Goal: Book appointment/travel/reservation

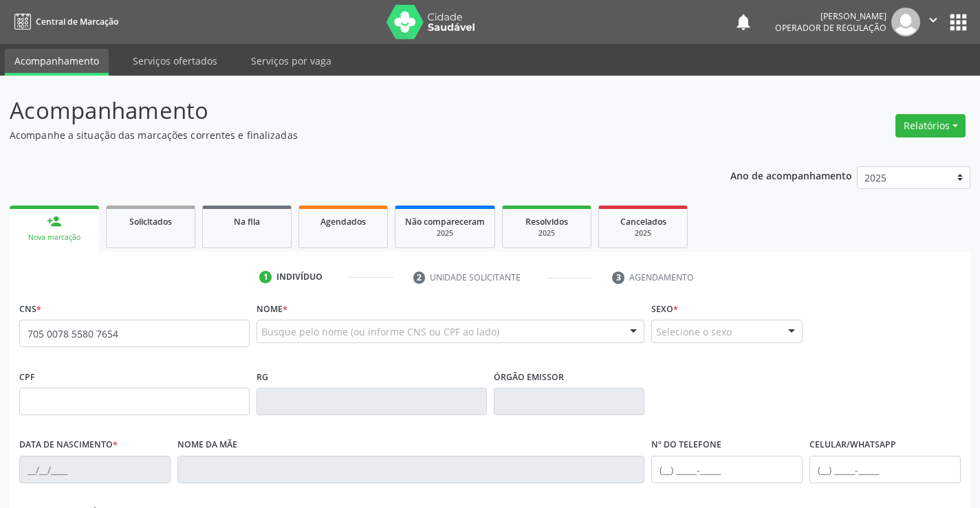
type input "705 0078 5580 7654"
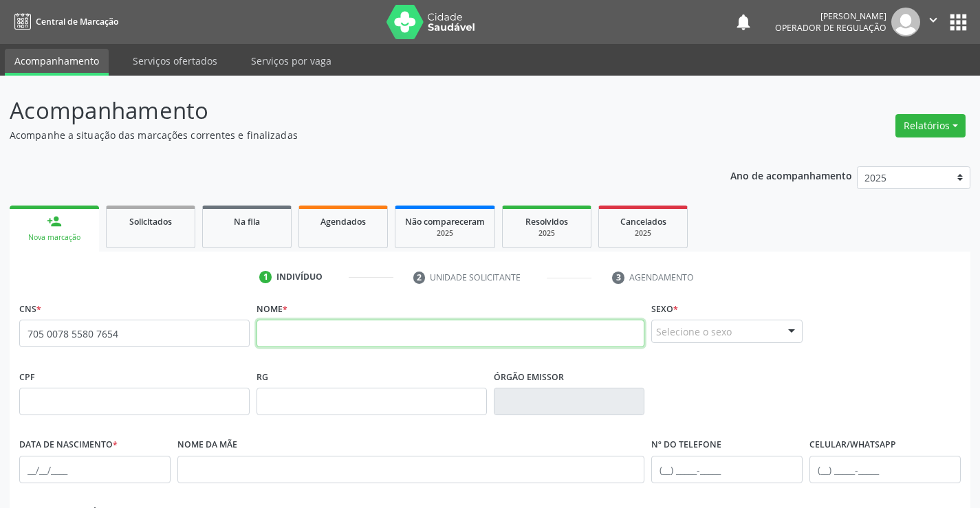
click at [353, 334] on input "text" at bounding box center [450, 334] width 389 height 28
type input "[PERSON_NAME]"
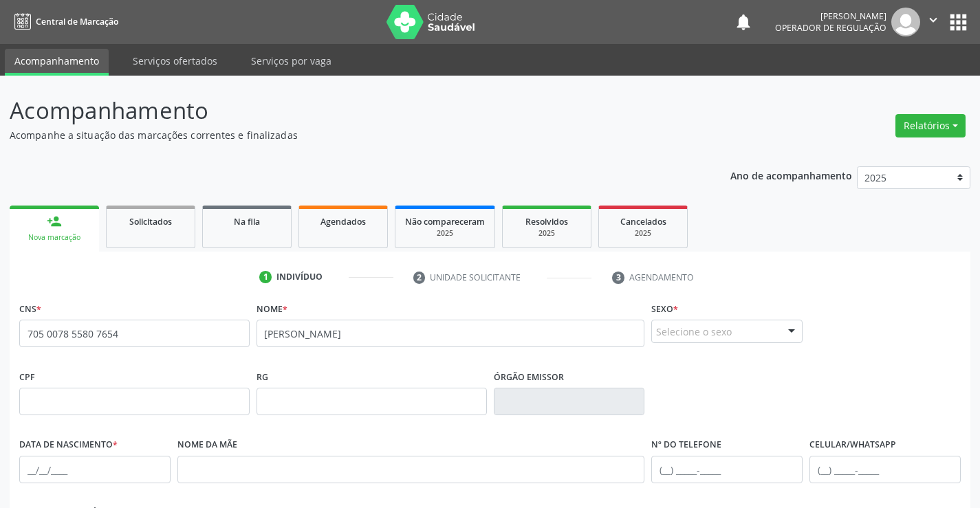
click at [791, 326] on div at bounding box center [791, 331] width 21 height 23
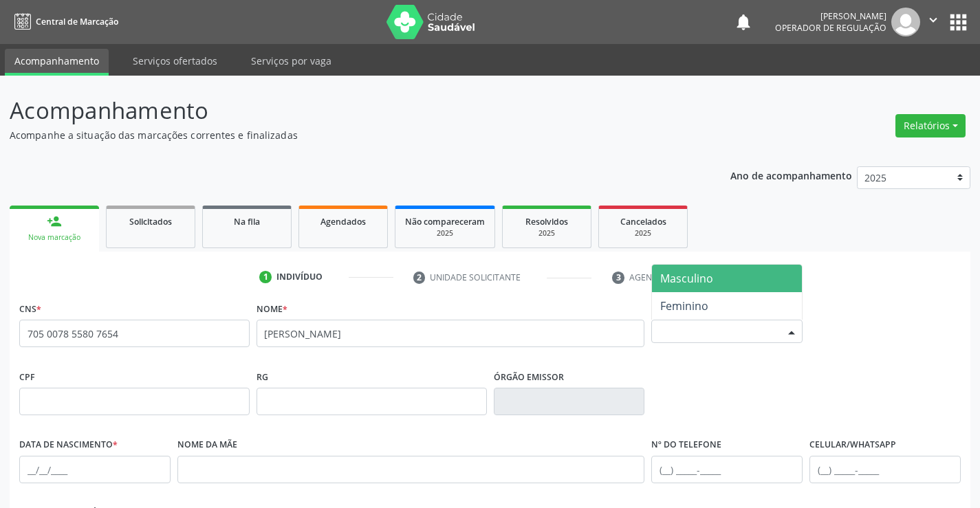
click at [712, 286] on span "Masculino" at bounding box center [686, 278] width 53 height 15
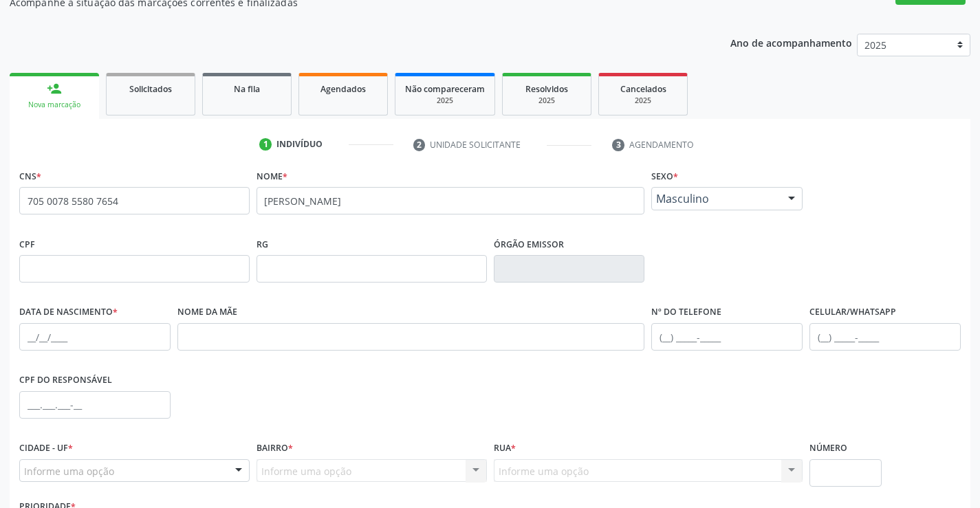
scroll to position [237, 0]
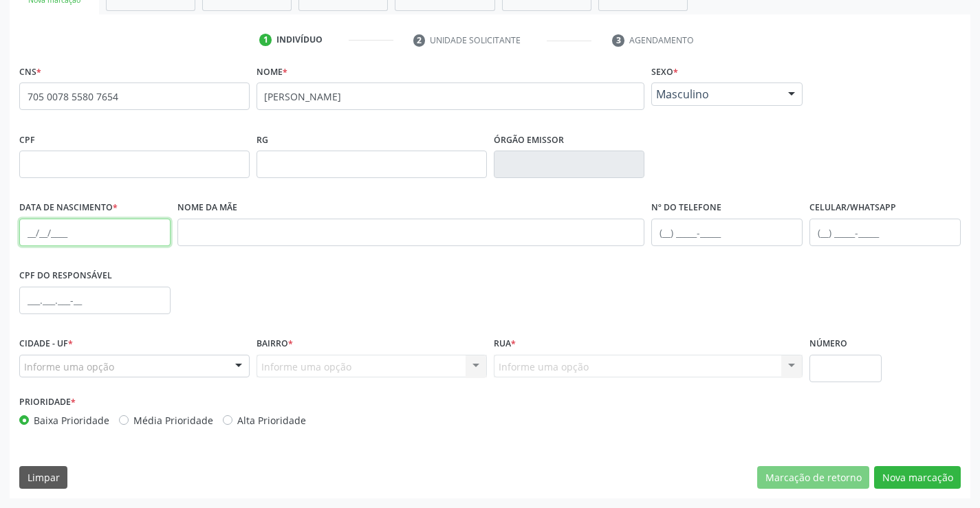
click at [32, 237] on input "text" at bounding box center [94, 233] width 151 height 28
type input "[DATE]"
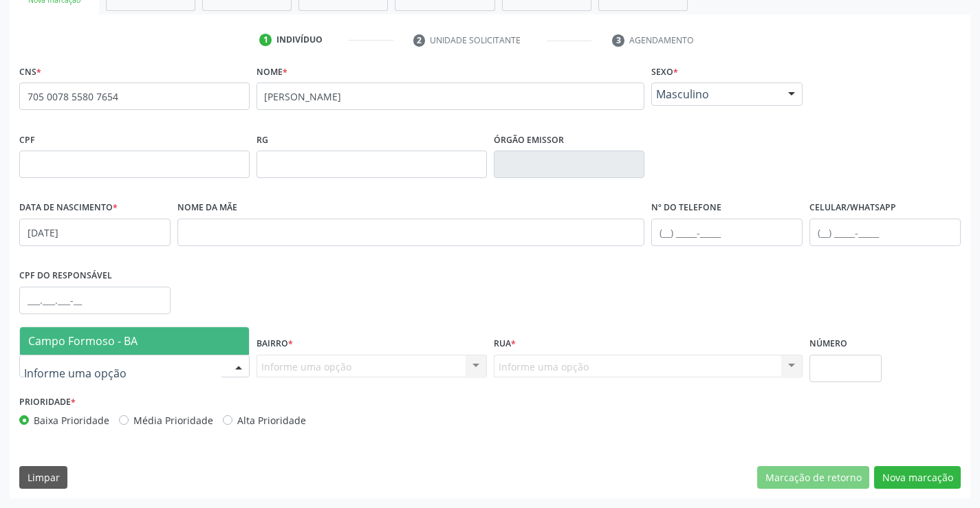
click at [239, 362] on div at bounding box center [238, 367] width 21 height 23
click at [151, 341] on span "Campo Formoso - BA" at bounding box center [134, 341] width 229 height 28
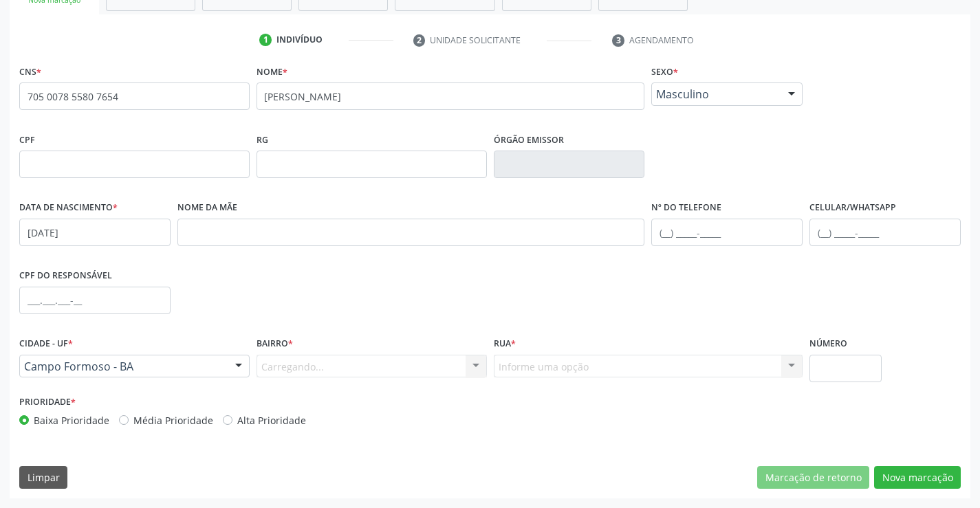
click at [391, 357] on div "Carregando... Nenhum resultado encontrado para: " " Nenhuma opção encontrada. D…" at bounding box center [371, 366] width 230 height 23
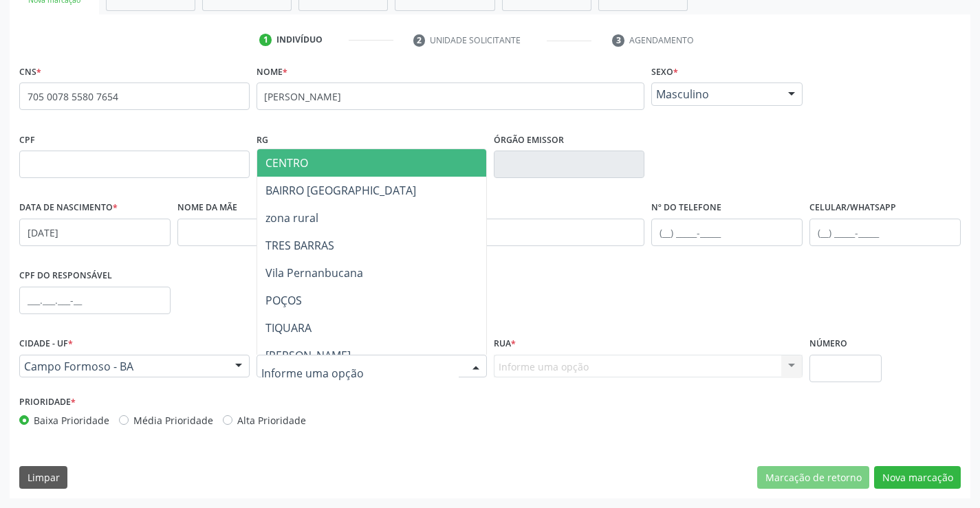
click at [478, 362] on div at bounding box center [476, 367] width 21 height 23
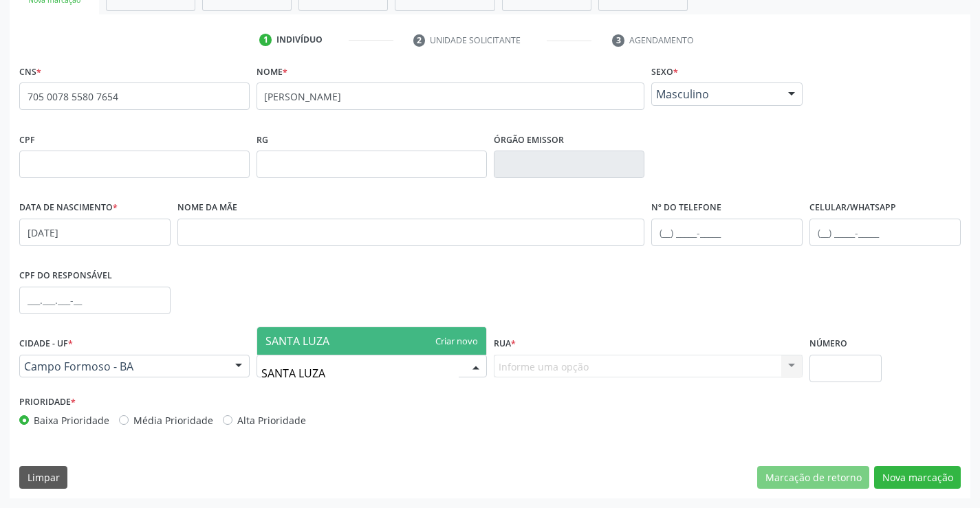
type input "SANTA LUZA"
click at [435, 249] on div "CNS * 705 0078 5580 7654 none Nome * [PERSON_NAME] * Masculino Masculino Femini…" at bounding box center [489, 248] width 941 height 375
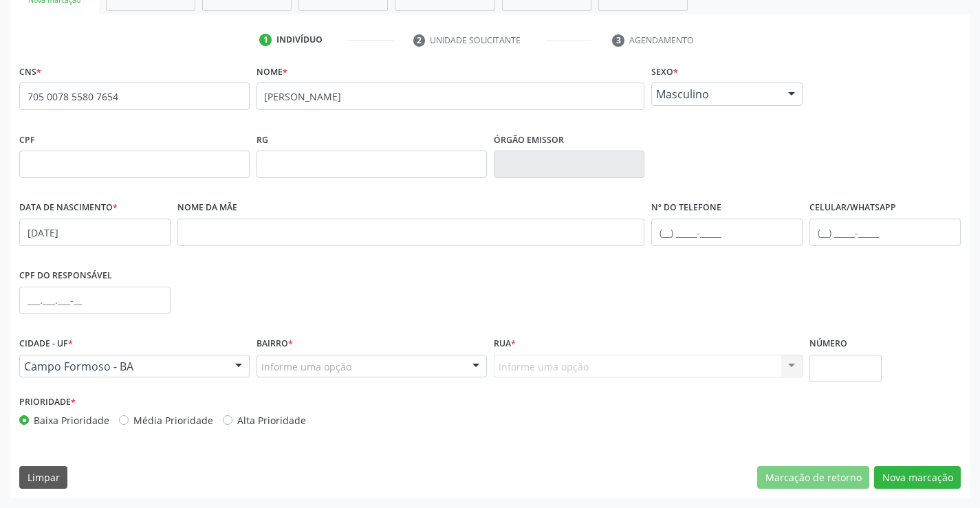
click at [400, 370] on div "Informe uma opção" at bounding box center [371, 366] width 230 height 23
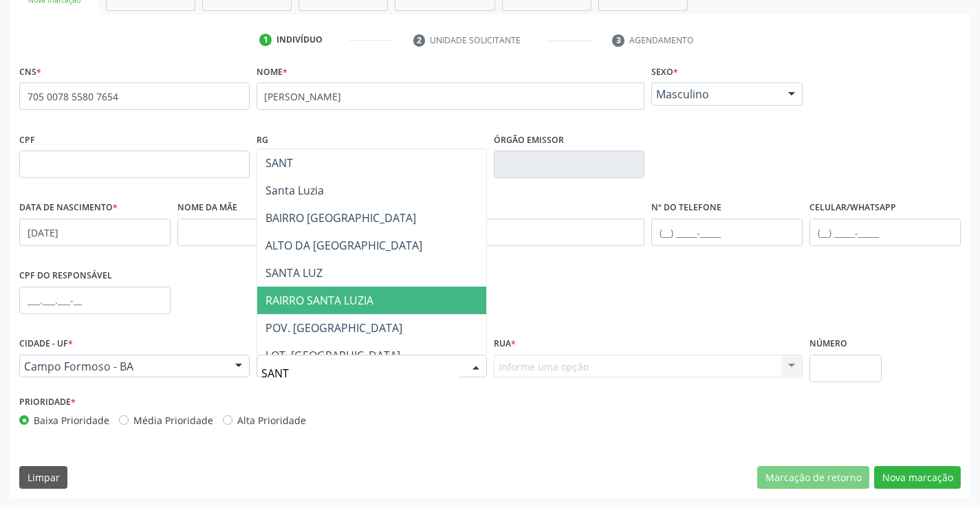
type input "SANTA"
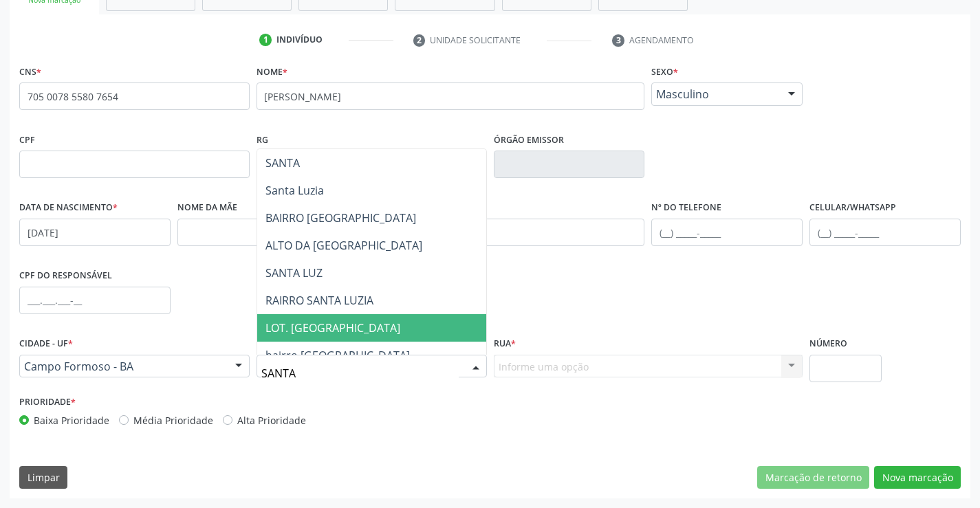
click at [374, 334] on span "LOT. [GEOGRAPHIC_DATA]" at bounding box center [371, 328] width 229 height 28
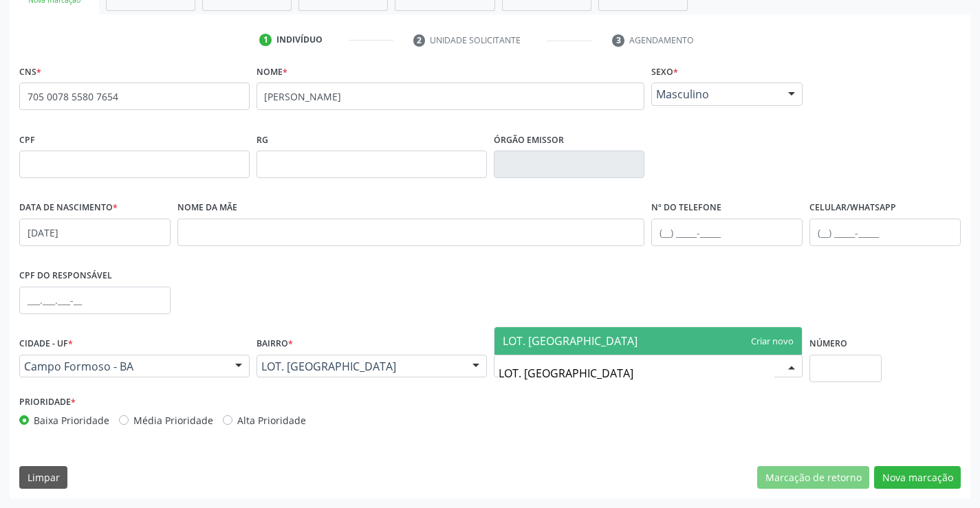
type input "LOT. [GEOGRAPHIC_DATA]"
click at [761, 337] on span "LOT. [GEOGRAPHIC_DATA]" at bounding box center [648, 341] width 308 height 28
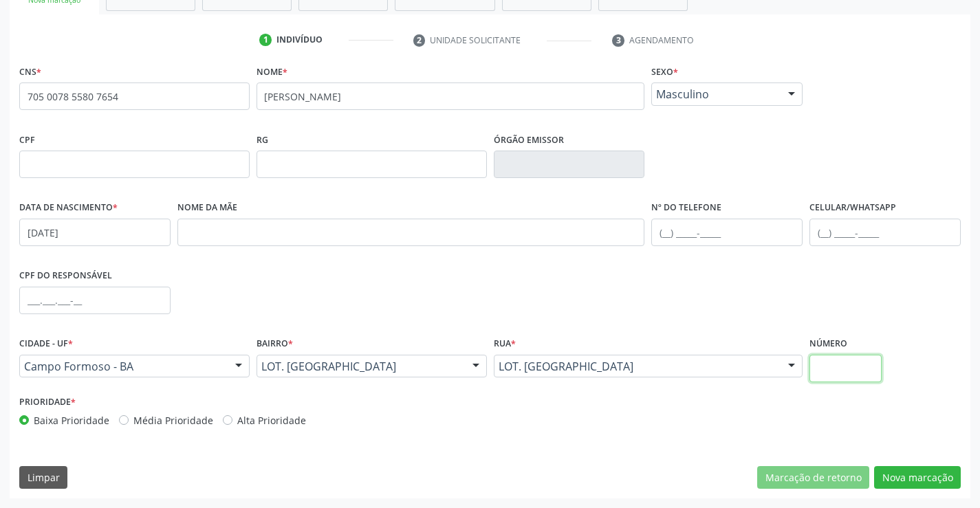
click at [837, 360] on input "text" at bounding box center [845, 369] width 72 height 28
type input "SN"
click at [897, 476] on button "Nova marcação" at bounding box center [917, 477] width 87 height 23
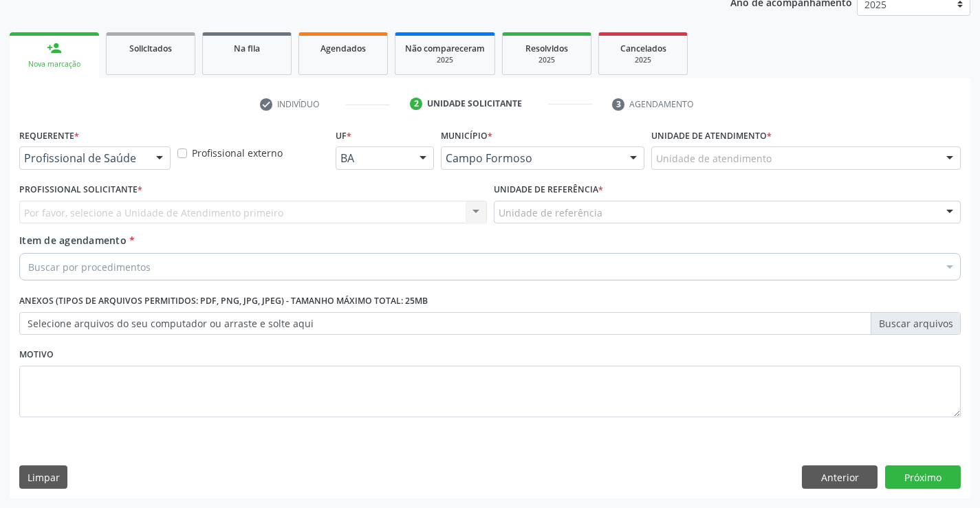
scroll to position [173, 0]
click at [153, 158] on div at bounding box center [159, 158] width 21 height 23
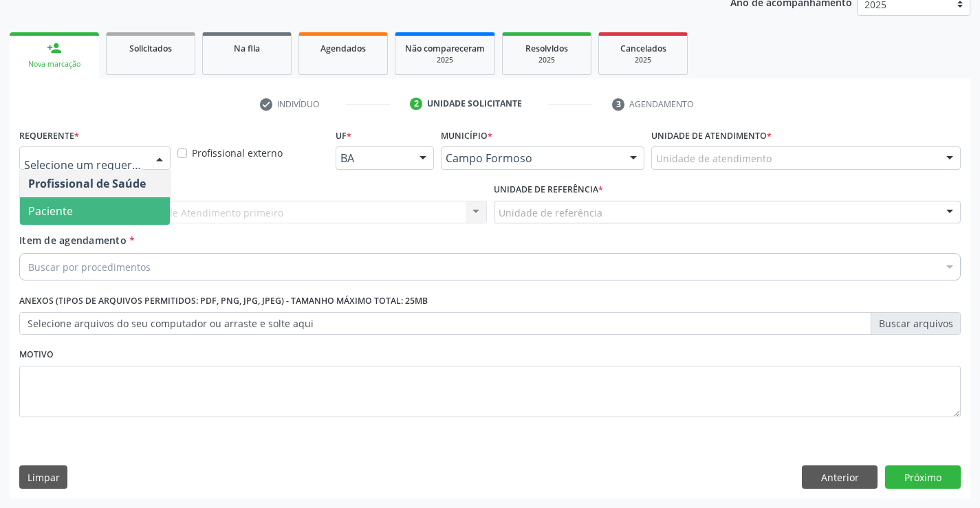
click at [95, 212] on span "Paciente" at bounding box center [95, 211] width 150 height 28
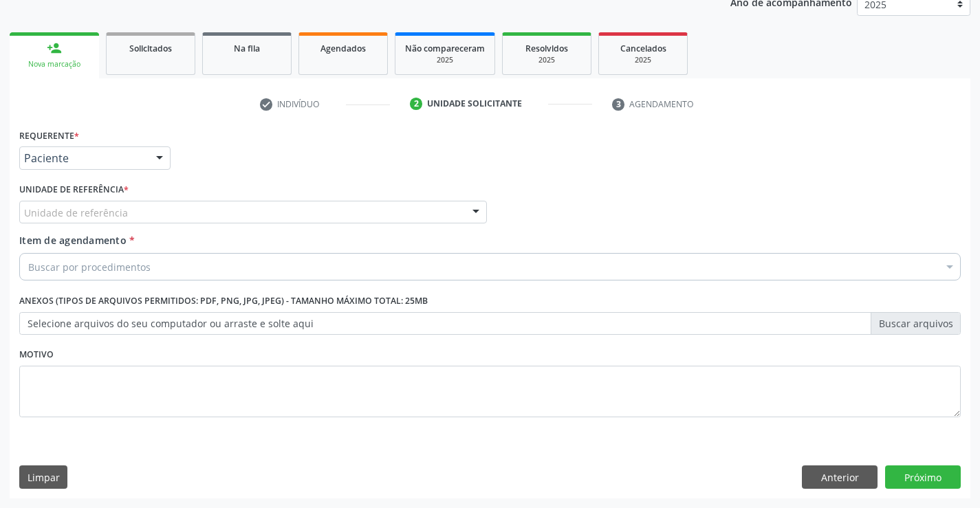
click at [472, 211] on div at bounding box center [476, 212] width 21 height 23
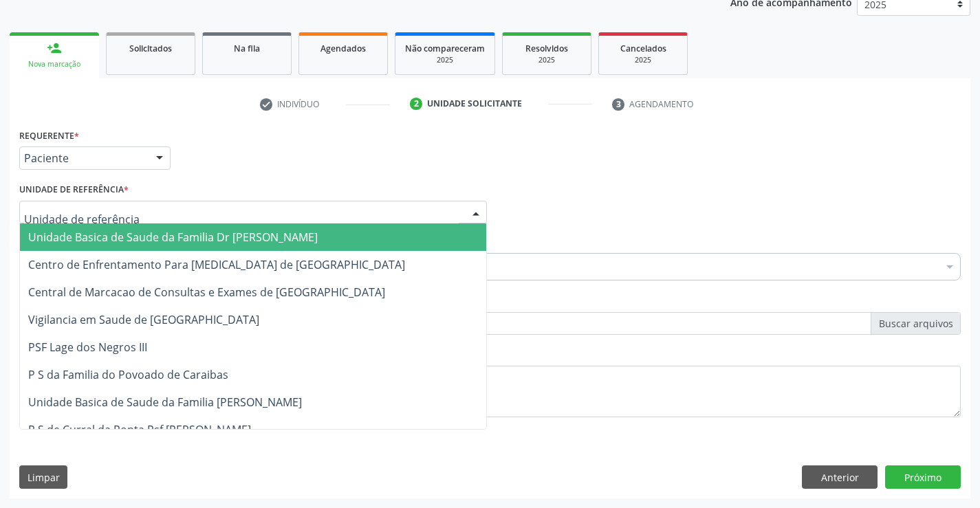
click at [345, 236] on span "Unidade Basica de Saude da Familia Dr [PERSON_NAME]" at bounding box center [253, 237] width 466 height 28
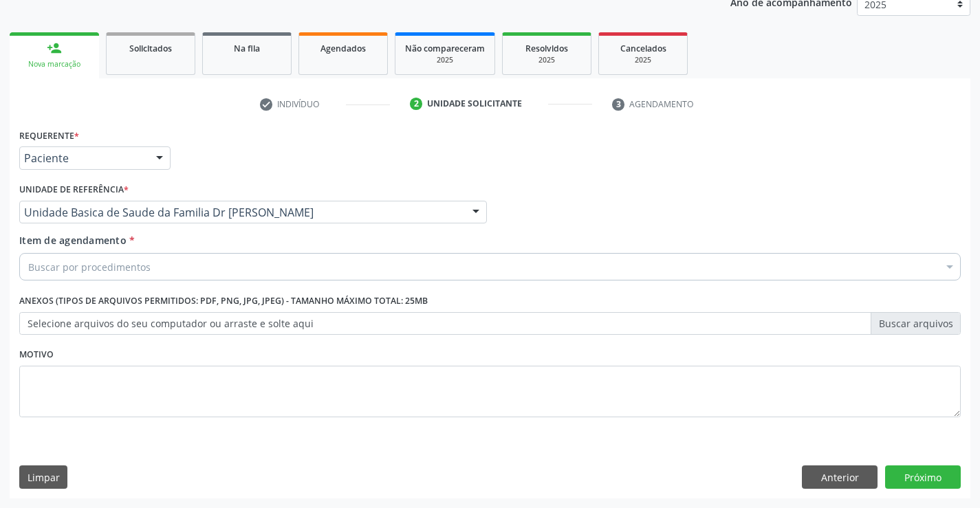
click at [256, 283] on div "Item de agendamento * Buscar por procedimentos Selecionar todos 0202040089 - 3X…" at bounding box center [490, 259] width 948 height 53
click at [259, 275] on div "Buscar por procedimentos" at bounding box center [489, 267] width 941 height 28
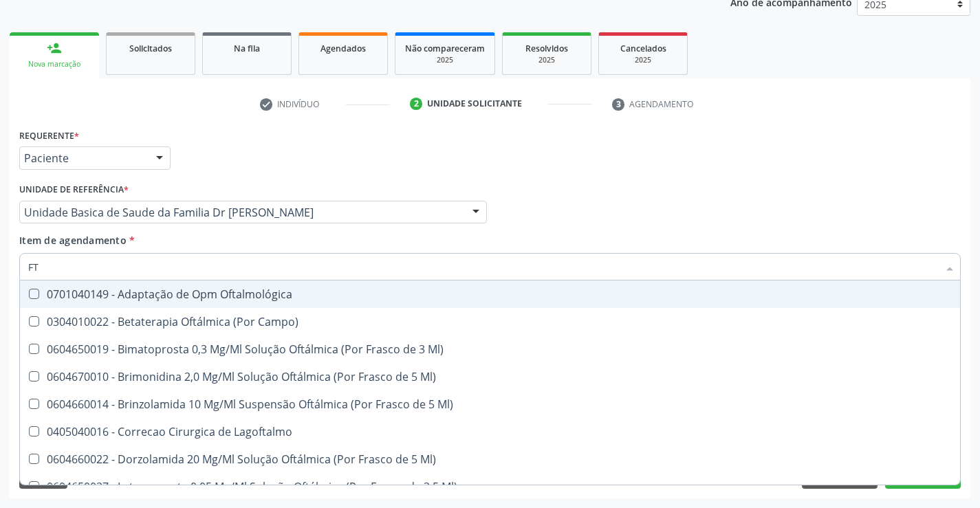
type input "F"
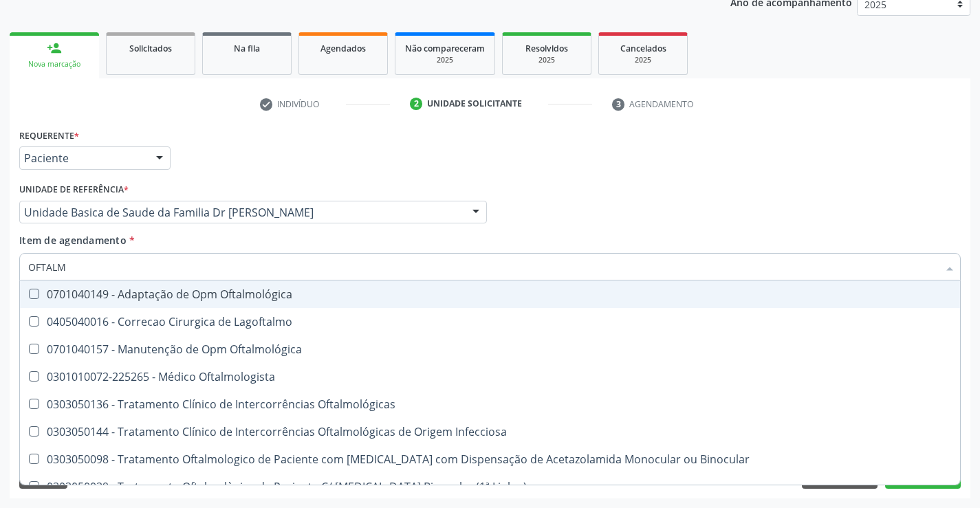
type input "OFTALMO"
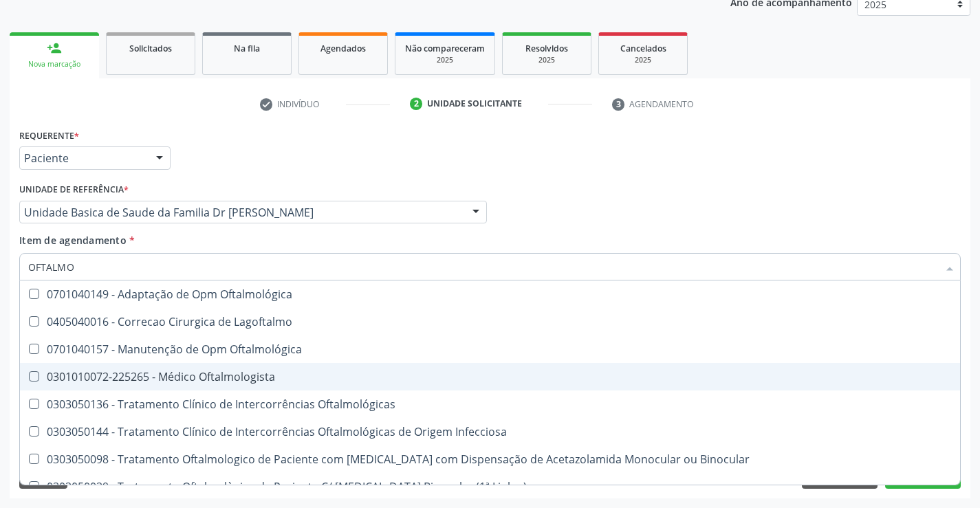
click at [208, 379] on div "0301010072-225265 - Médico Oftalmologista" at bounding box center [490, 376] width 924 height 11
checkbox Oftalmologista "true"
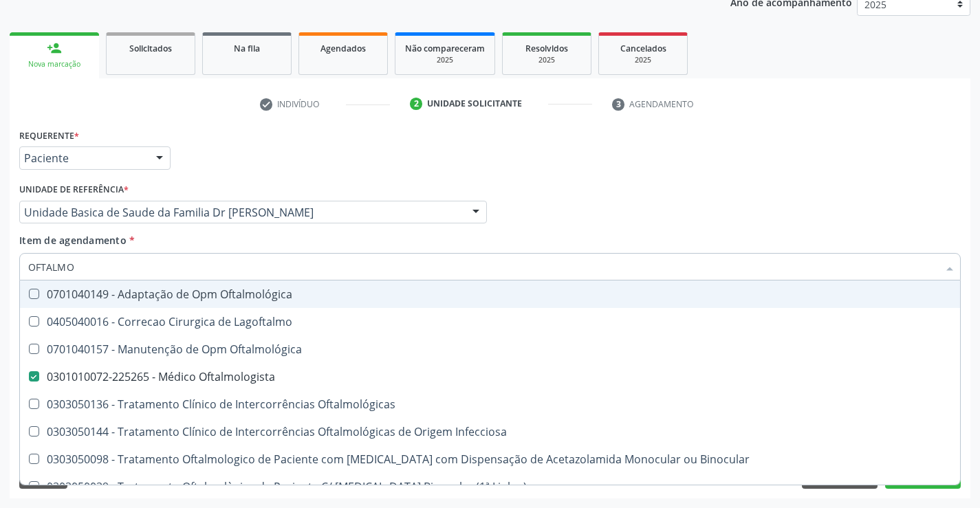
click at [606, 191] on div "Profissional Solicitante Por favor, selecione a Unidade de Atendimento primeiro…" at bounding box center [490, 206] width 948 height 54
checkbox Lagoftalmo "true"
checkbox Oftalmologista "false"
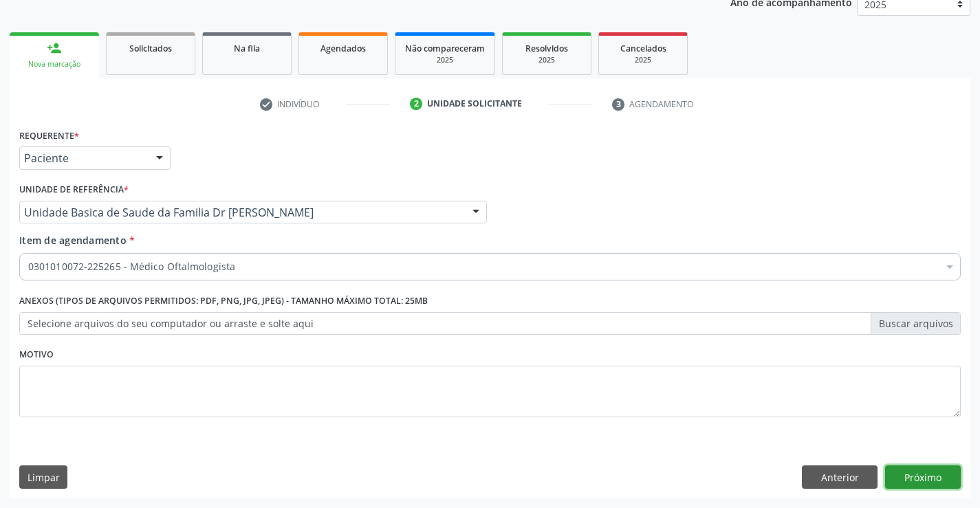
click at [914, 466] on button "Próximo" at bounding box center [923, 477] width 76 height 23
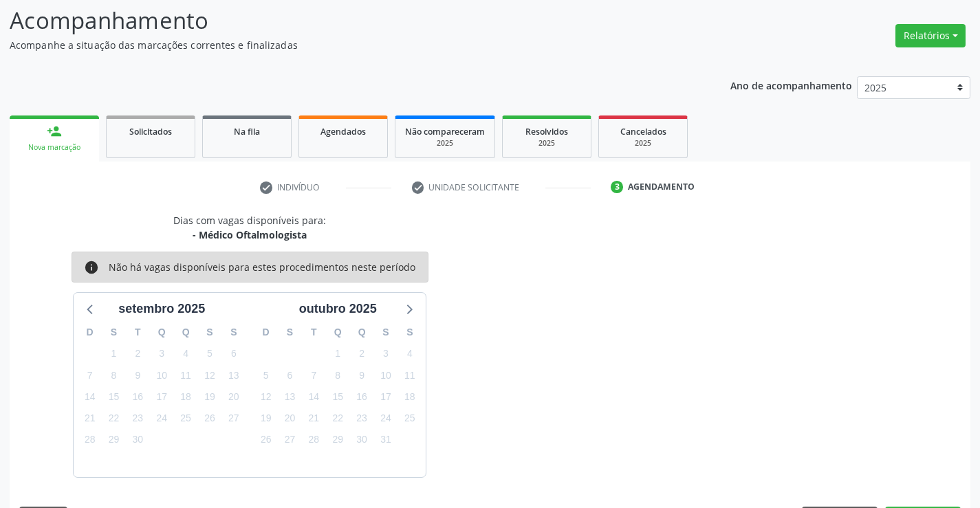
scroll to position [131, 0]
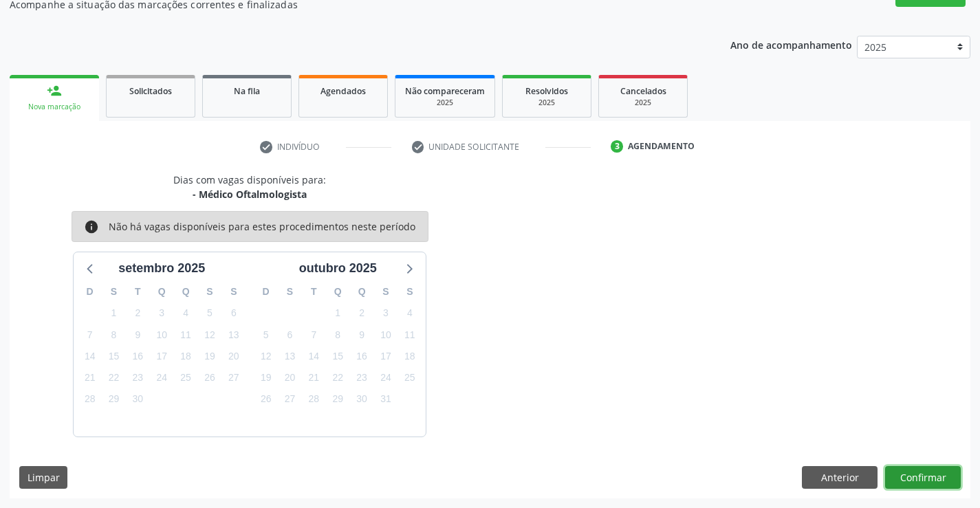
click at [901, 481] on button "Confirmar" at bounding box center [923, 477] width 76 height 23
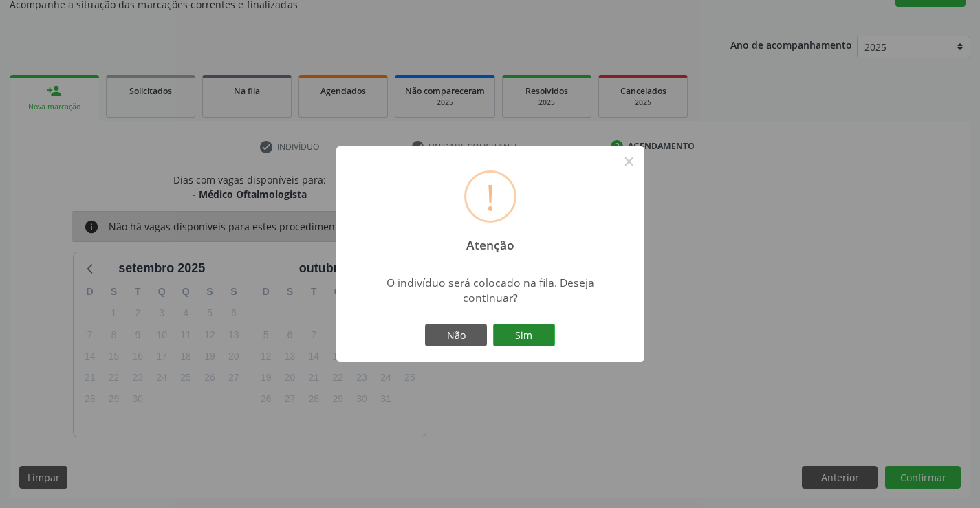
click at [533, 343] on button "Sim" at bounding box center [524, 335] width 62 height 23
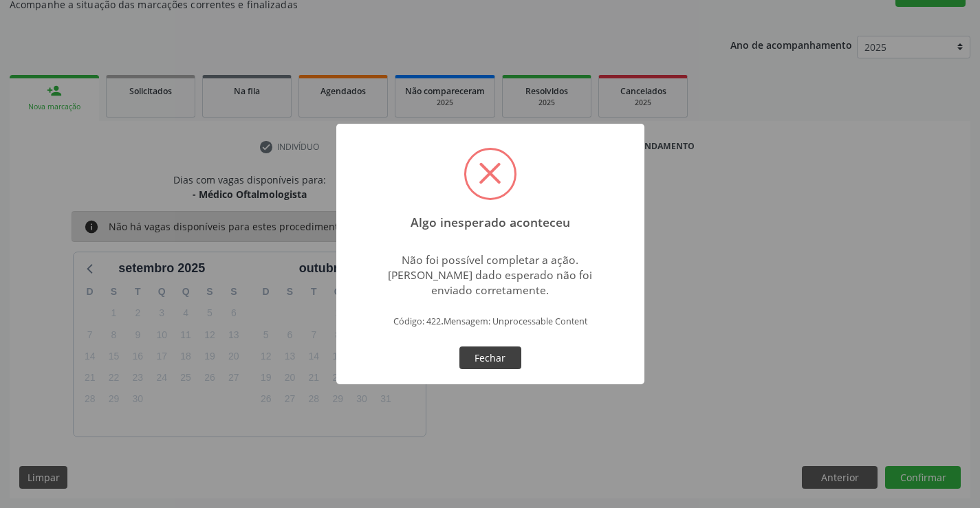
click at [488, 350] on button "Fechar" at bounding box center [490, 358] width 62 height 23
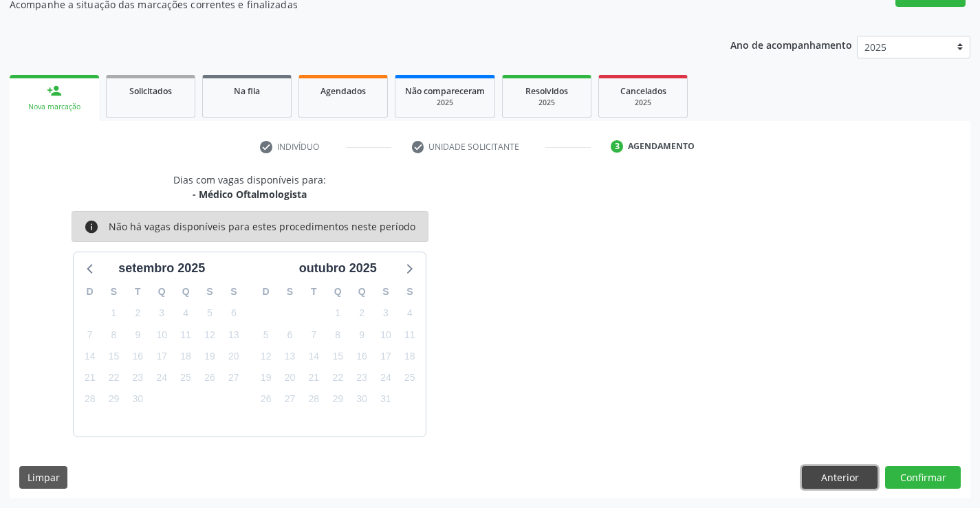
click at [859, 472] on button "Anterior" at bounding box center [840, 477] width 76 height 23
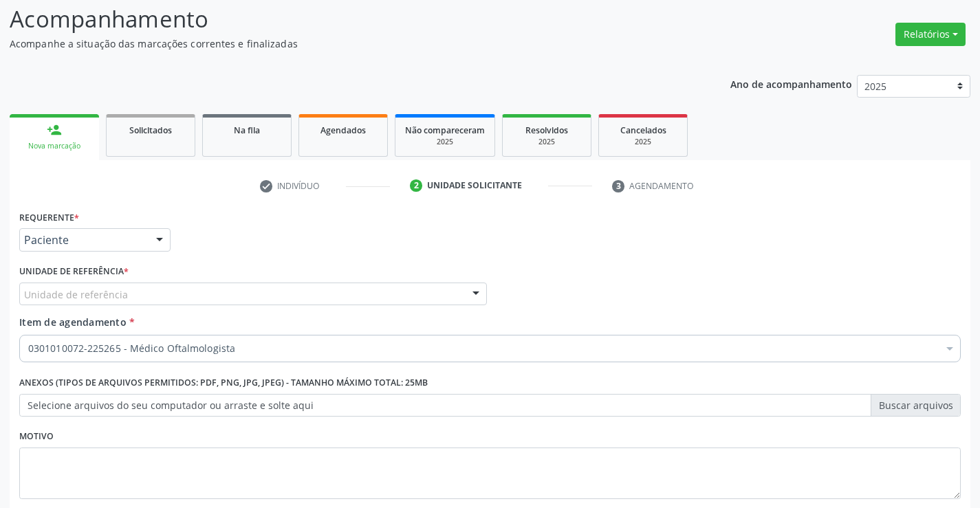
scroll to position [173, 0]
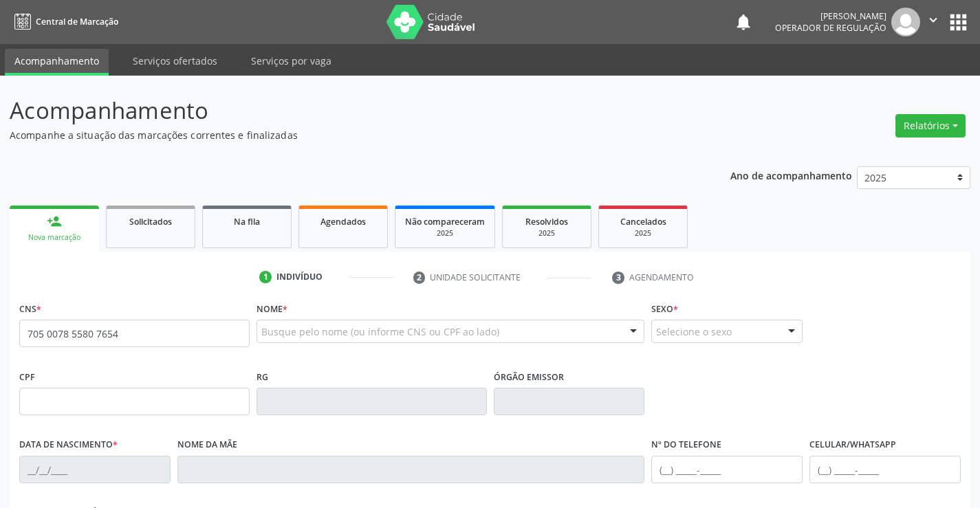
type input "705 0078 5580 7654"
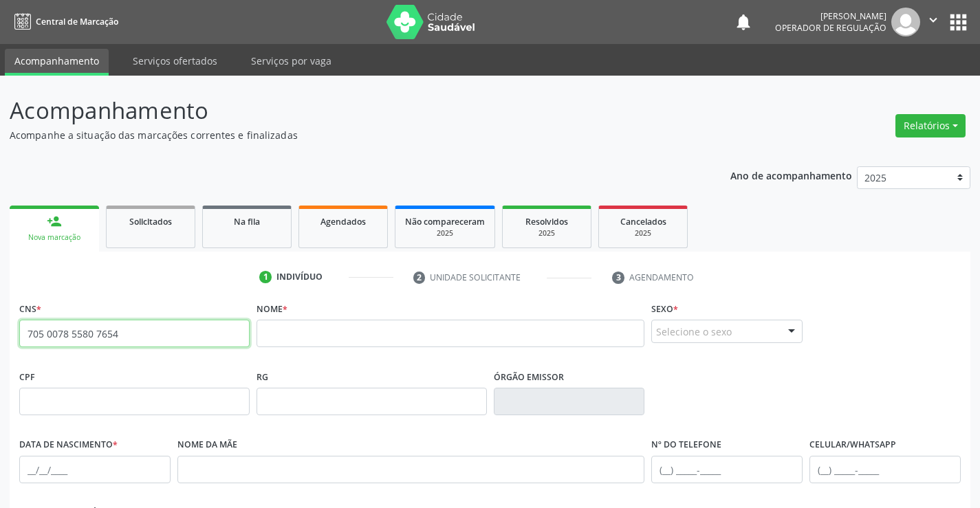
drag, startPoint x: 123, startPoint y: 338, endPoint x: 8, endPoint y: 346, distance: 115.8
click at [8, 346] on div "Acompanhamento Acompanhe a situação das marcações correntes e finalizadas Relat…" at bounding box center [490, 411] width 980 height 670
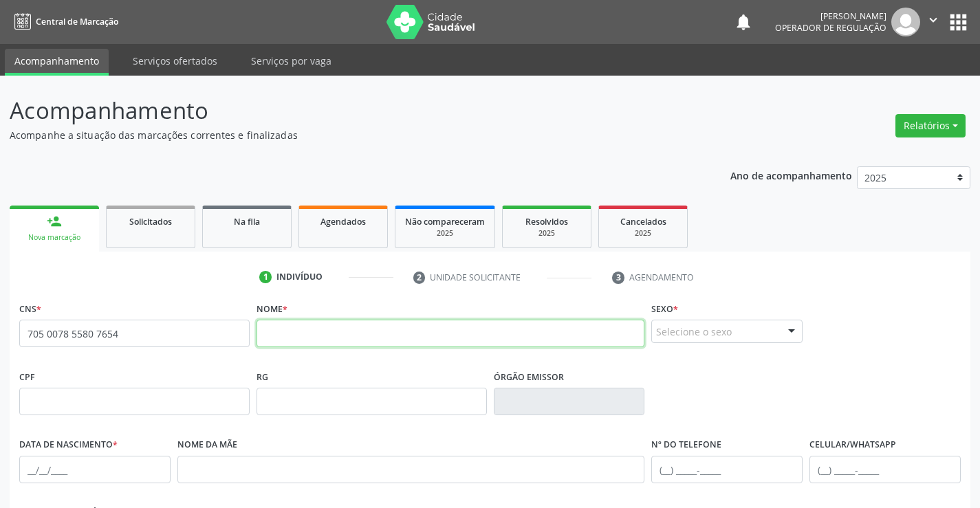
click at [285, 339] on input "text" at bounding box center [450, 334] width 389 height 28
type input "[PERSON_NAME]"
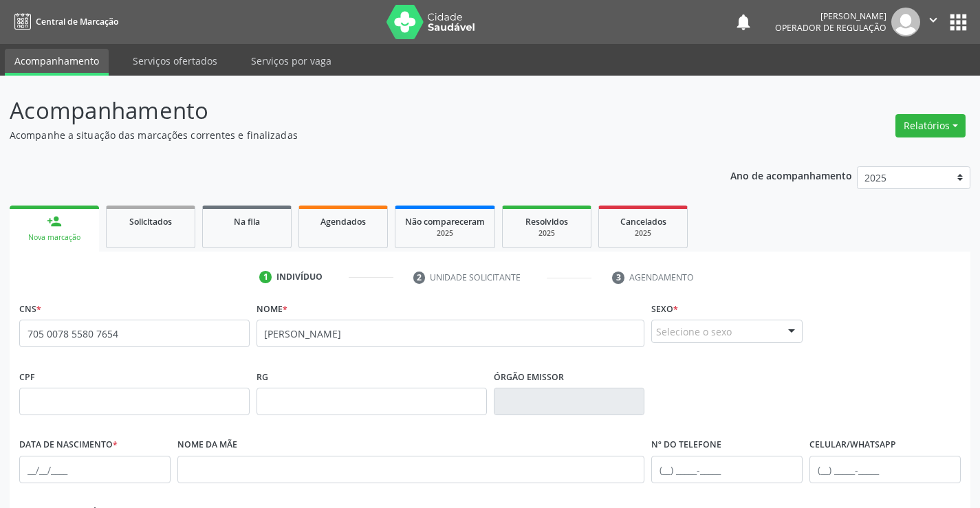
click at [783, 331] on div at bounding box center [791, 331] width 21 height 23
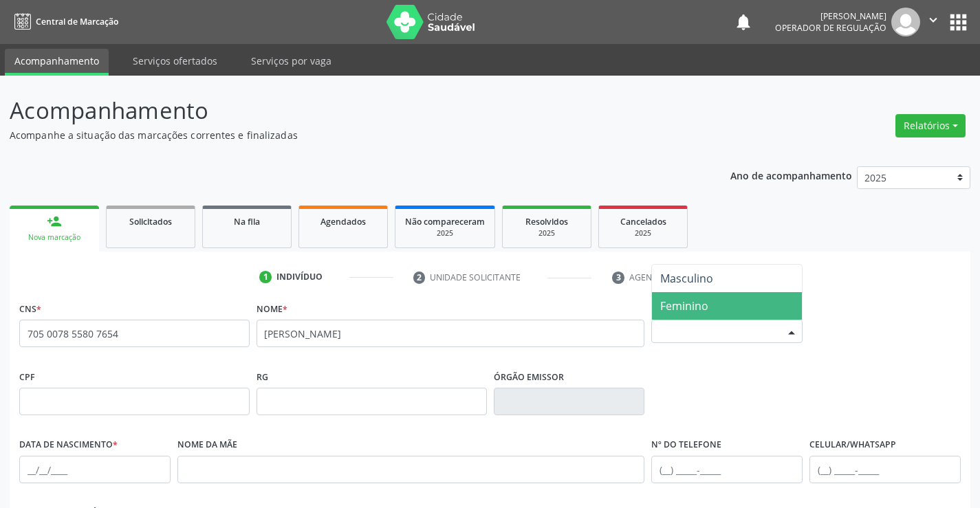
click at [721, 307] on span "Feminino" at bounding box center [727, 306] width 150 height 28
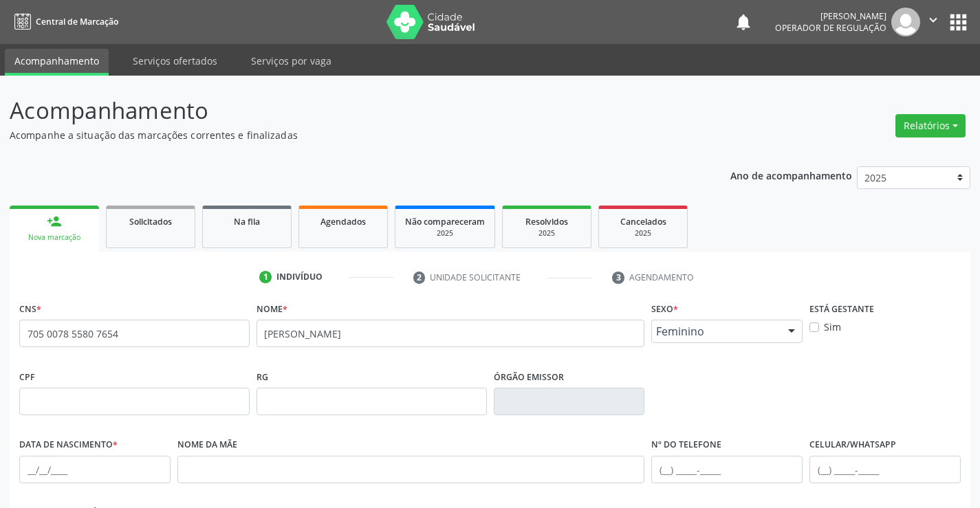
click at [785, 335] on div at bounding box center [791, 331] width 21 height 23
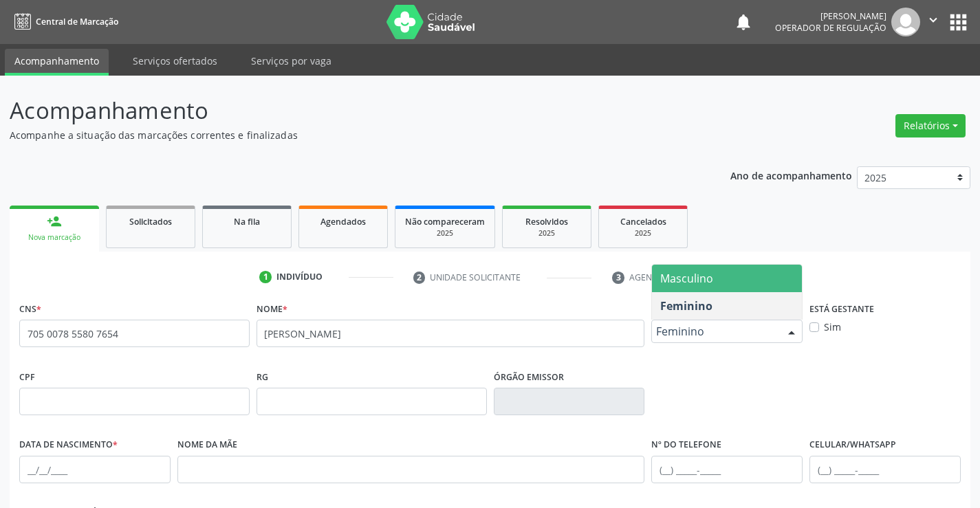
click at [695, 285] on span "Masculino" at bounding box center [686, 278] width 53 height 15
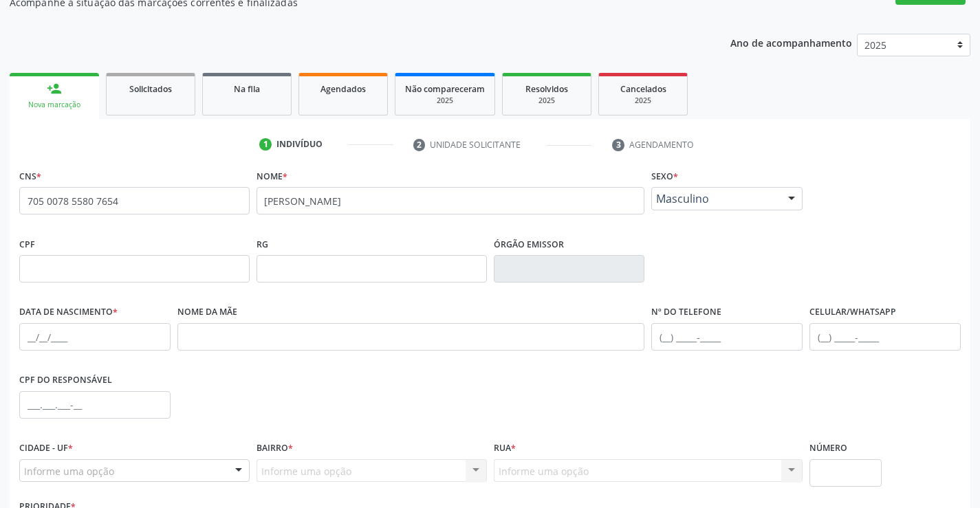
scroll to position [237, 0]
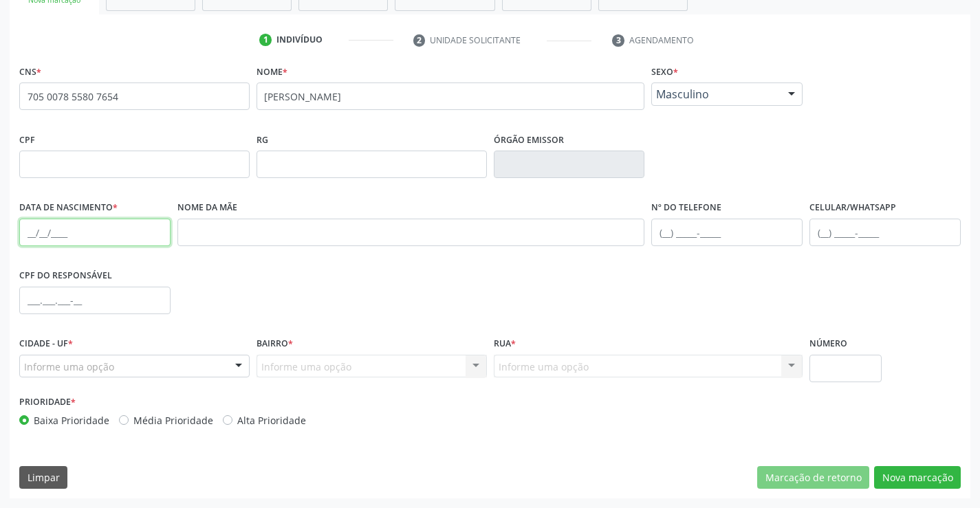
click at [39, 234] on input "text" at bounding box center [94, 233] width 151 height 28
type input "[DATE]"
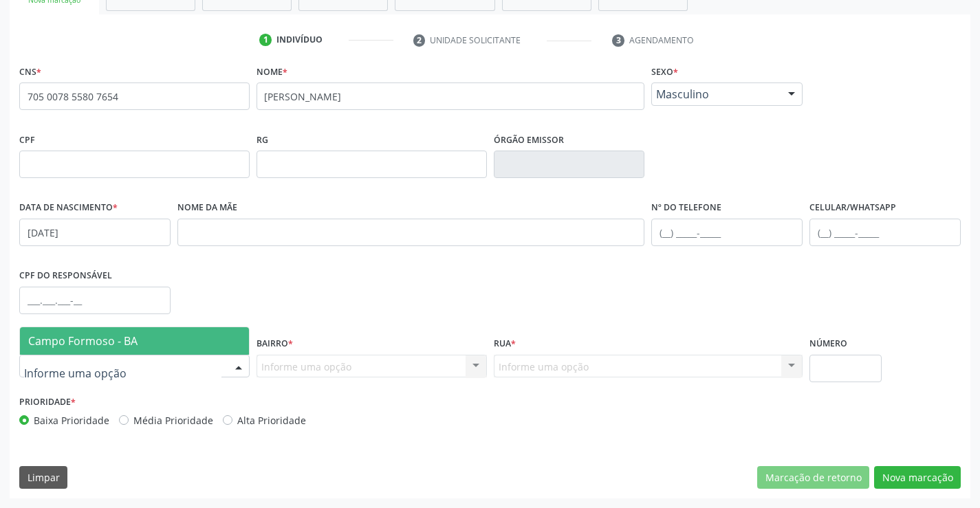
click at [172, 357] on div at bounding box center [134, 366] width 230 height 23
click at [176, 343] on span "Campo Formoso - BA" at bounding box center [134, 341] width 229 height 28
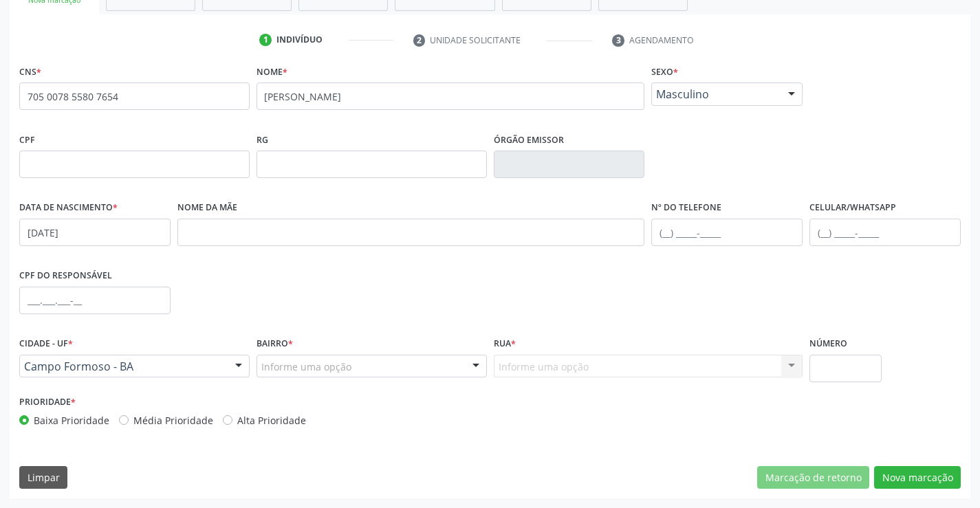
click at [466, 364] on div at bounding box center [476, 367] width 21 height 23
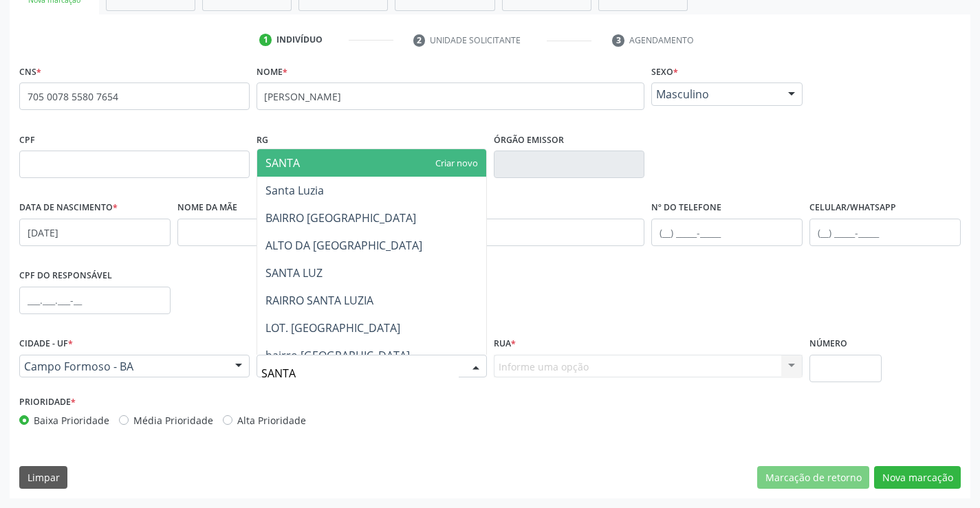
type input "SANTA"
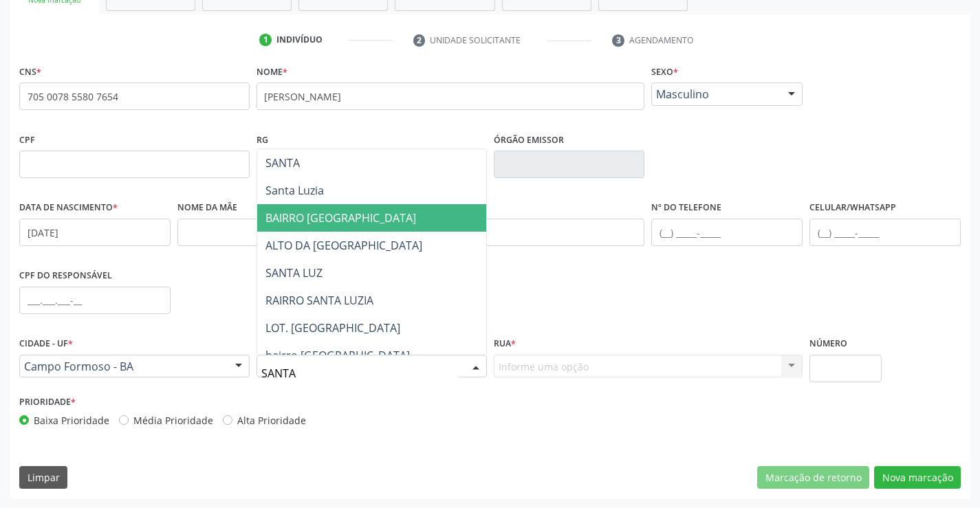
click at [352, 215] on span "BAIRRO [GEOGRAPHIC_DATA]" at bounding box center [340, 217] width 151 height 15
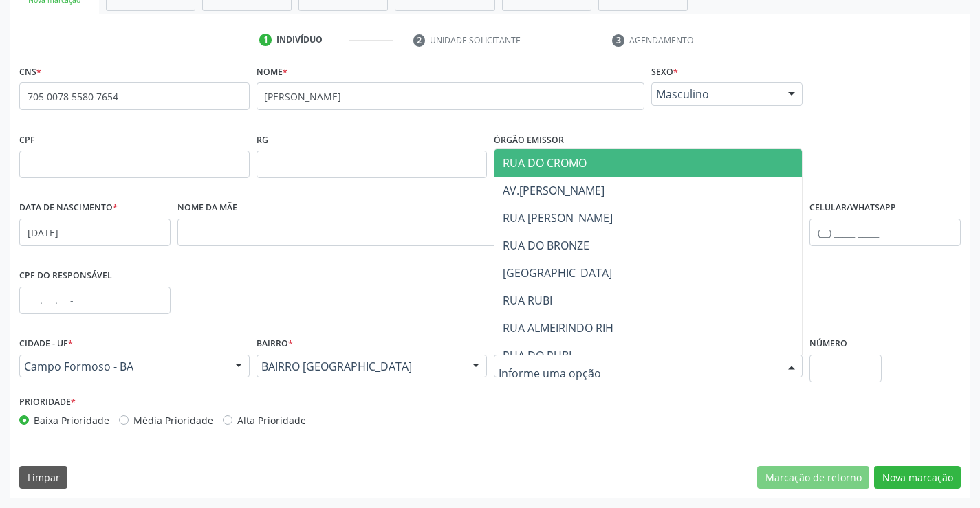
click at [721, 369] on div at bounding box center [648, 366] width 309 height 23
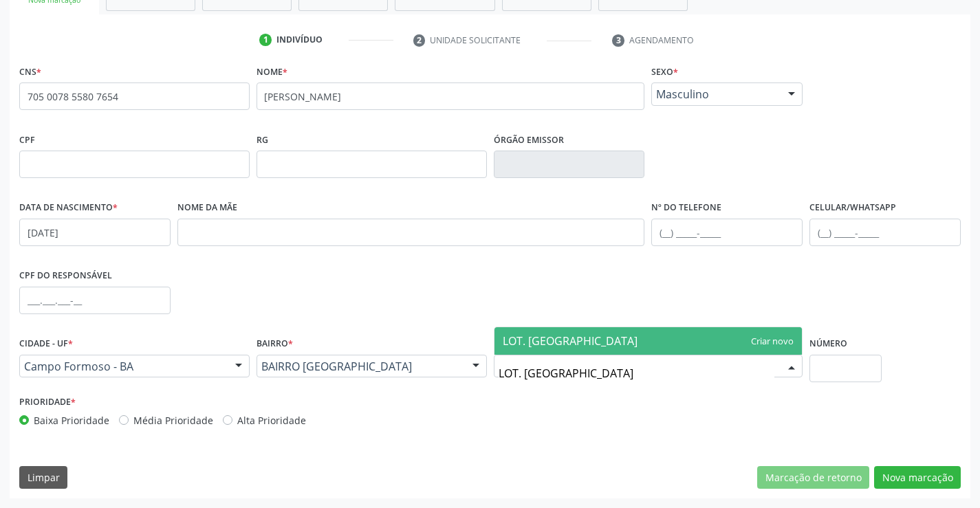
type input "LOT. [GEOGRAPHIC_DATA]"
click at [756, 345] on span "LOT. [GEOGRAPHIC_DATA]" at bounding box center [648, 341] width 308 height 28
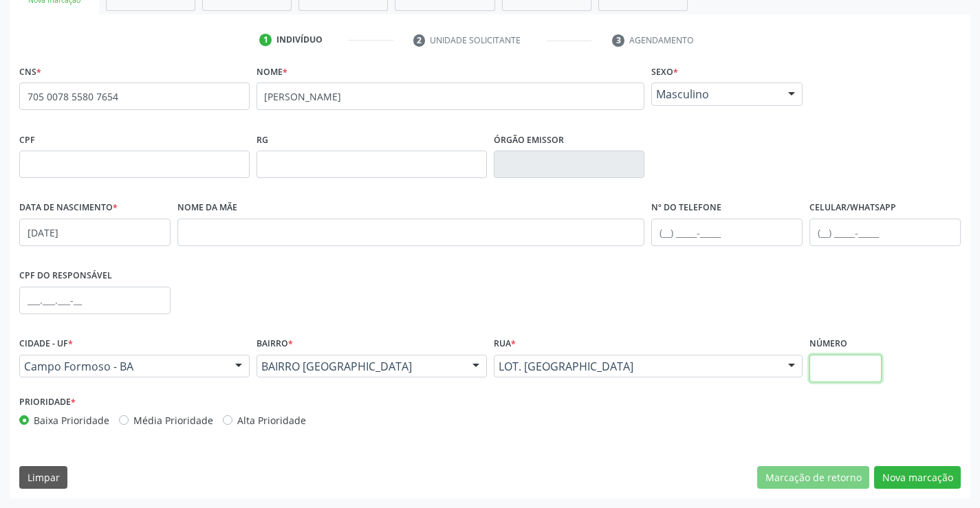
click at [841, 364] on input "text" at bounding box center [845, 369] width 72 height 28
type input "SN"
click at [674, 241] on input "text" at bounding box center [726, 233] width 151 height 28
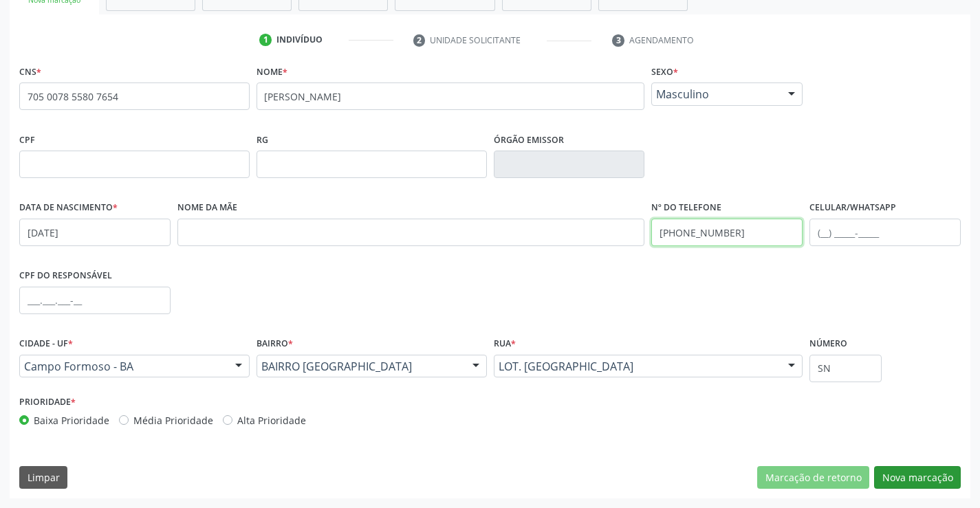
type input "(74) 99107-2068"
click at [897, 477] on button "Nova marcação" at bounding box center [917, 477] width 87 height 23
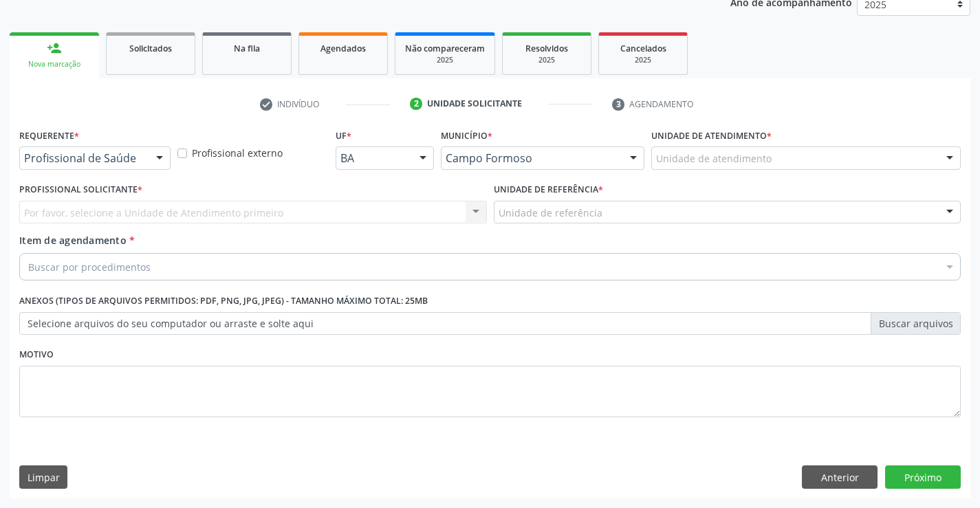
scroll to position [173, 0]
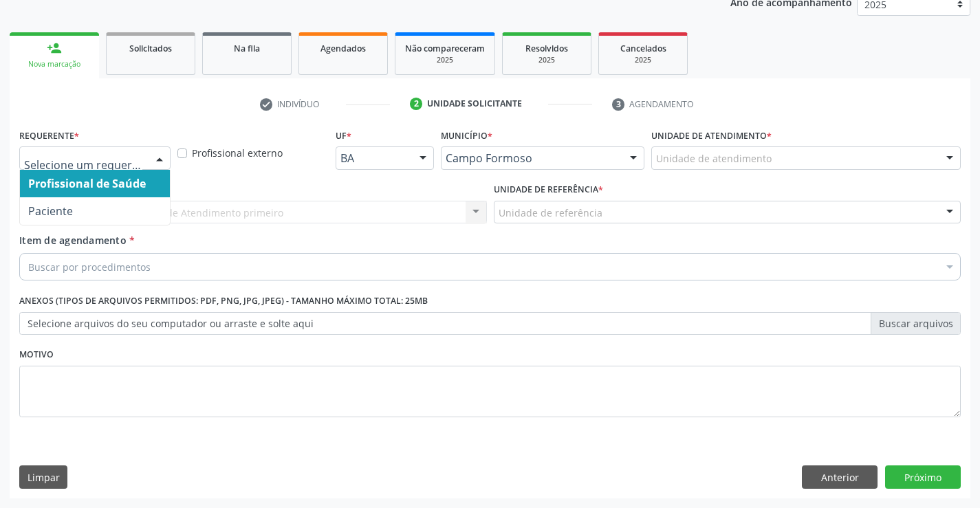
click at [155, 154] on div at bounding box center [159, 158] width 21 height 23
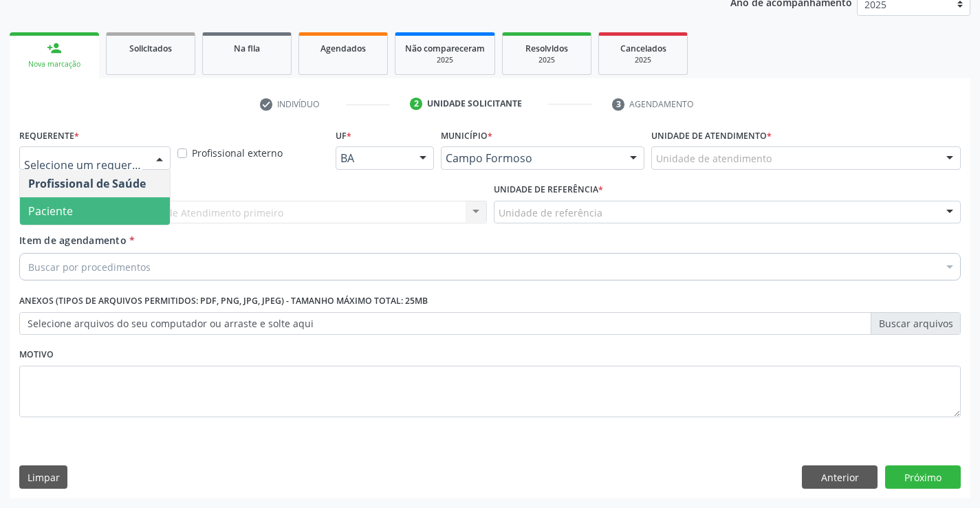
click at [87, 219] on span "Paciente" at bounding box center [95, 211] width 150 height 28
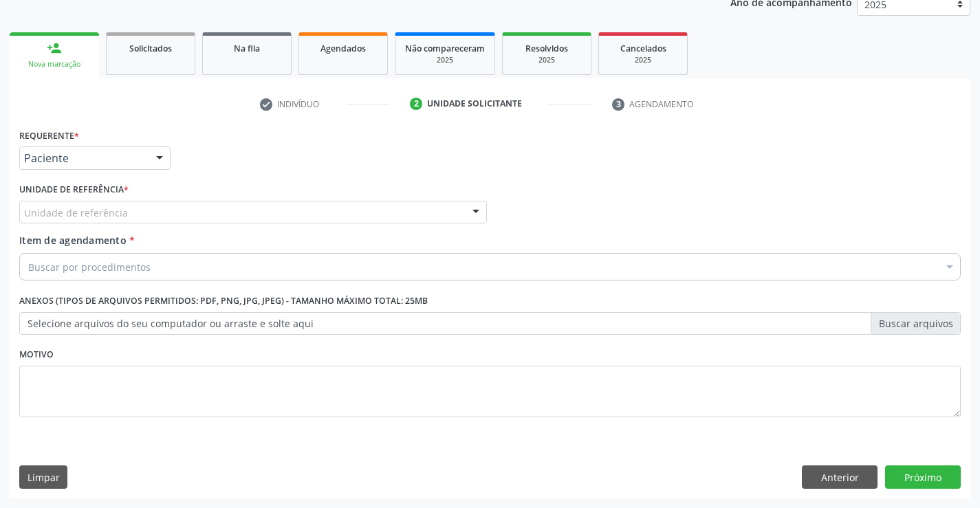
click at [469, 215] on div at bounding box center [476, 212] width 21 height 23
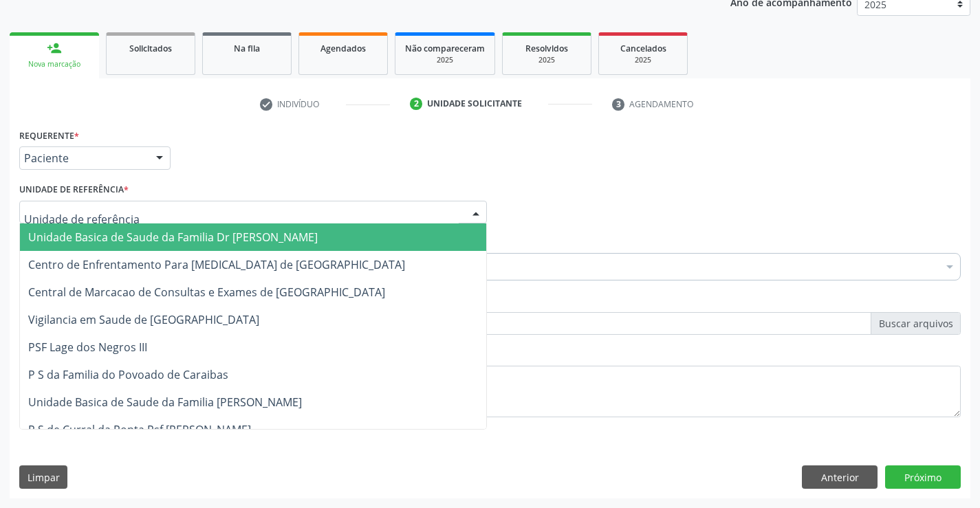
click at [314, 233] on span "Unidade Basica de Saude da Familia Dr [PERSON_NAME]" at bounding box center [253, 237] width 466 height 28
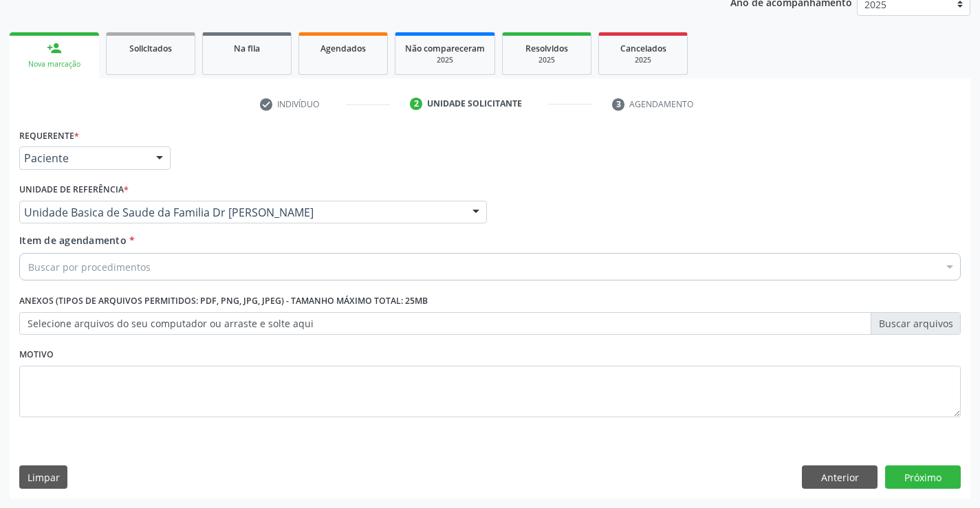
click at [269, 264] on div "Buscar por procedimentos" at bounding box center [489, 267] width 941 height 28
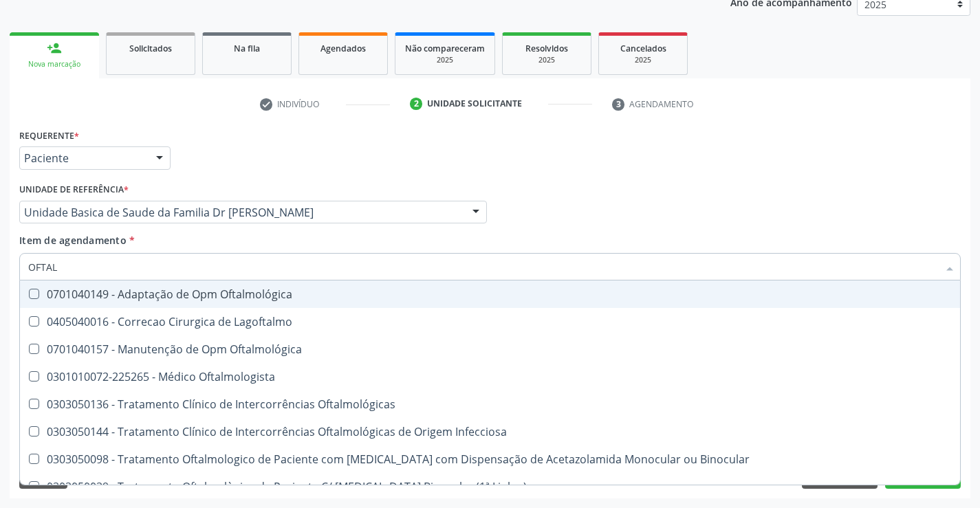
type input "OFTALM"
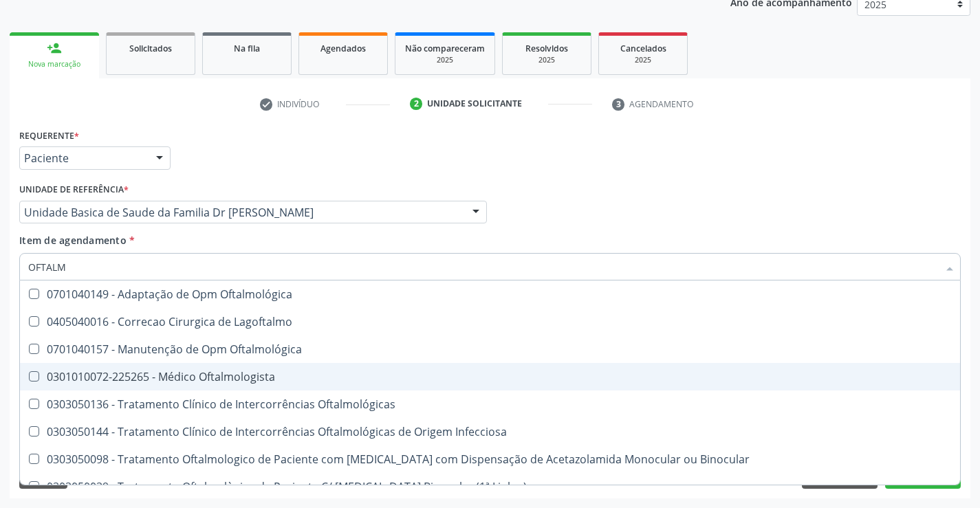
click at [191, 373] on div "0301010072-225265 - Médico Oftalmologista" at bounding box center [490, 376] width 924 height 11
checkbox Oftalmologista "true"
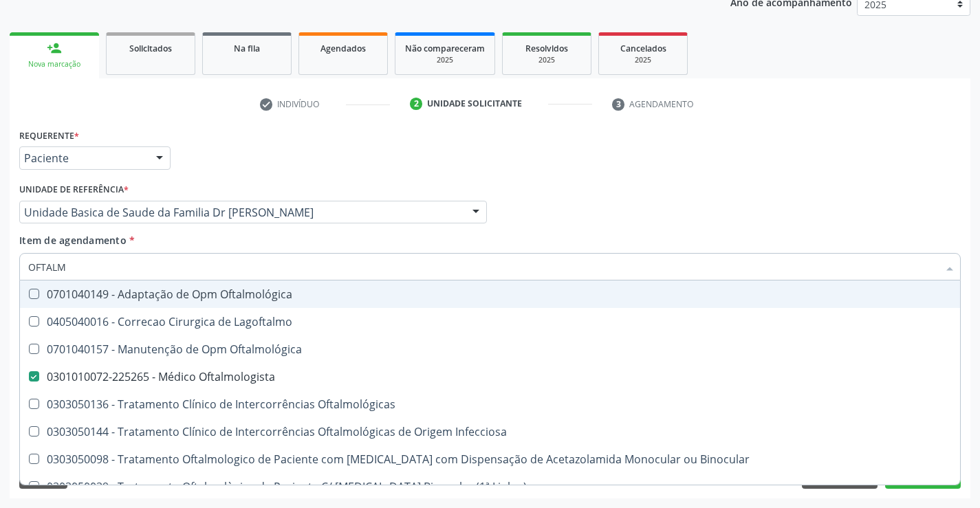
click at [678, 188] on div "Profissional Solicitante Por favor, selecione a Unidade de Atendimento primeiro…" at bounding box center [490, 206] width 948 height 54
checkbox Lagoftalmo "true"
checkbox Oftalmologista "false"
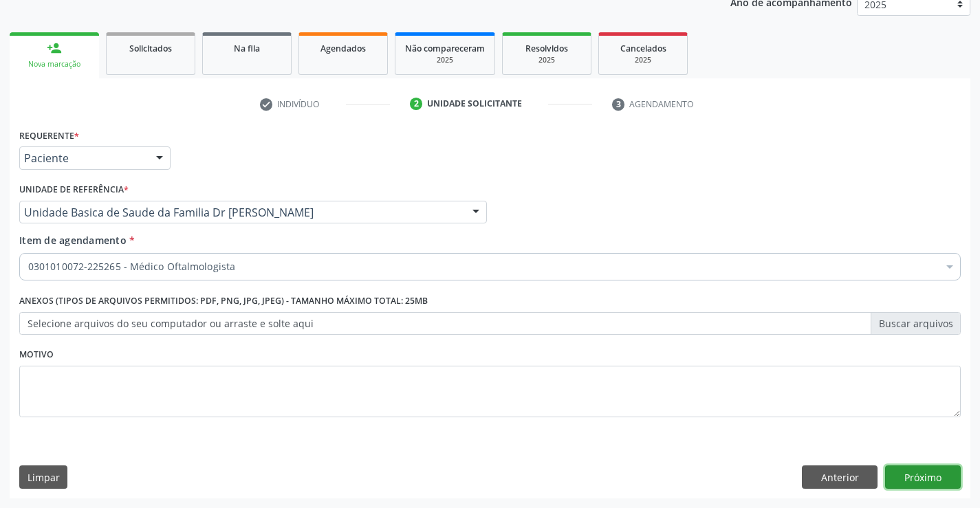
click at [905, 481] on button "Próximo" at bounding box center [923, 477] width 76 height 23
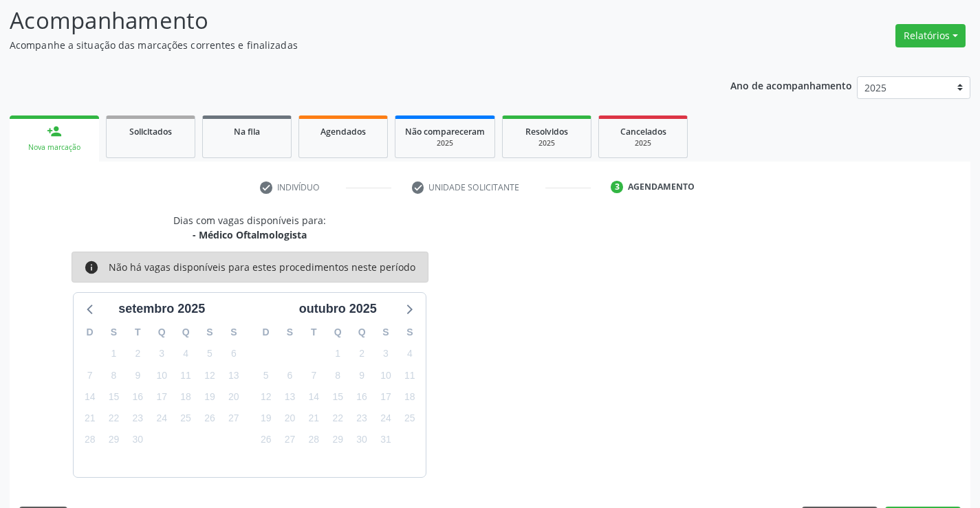
scroll to position [131, 0]
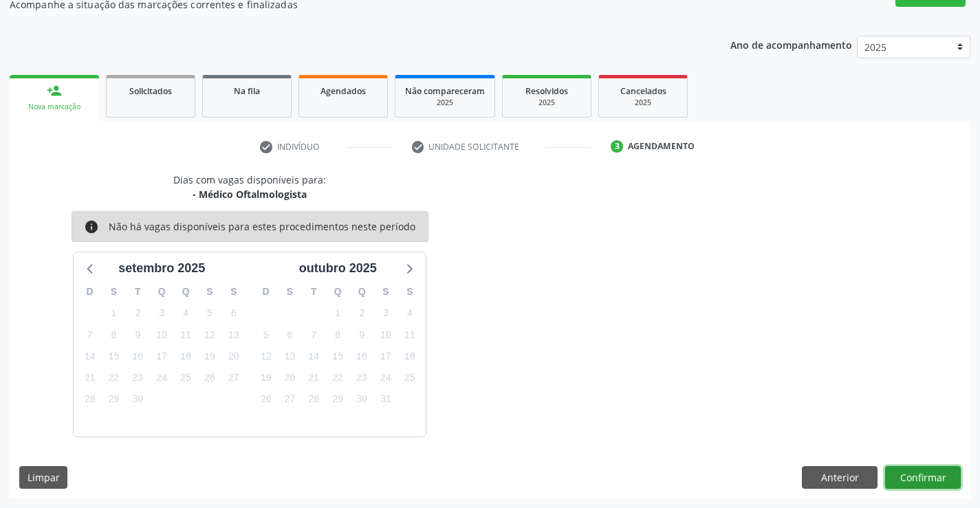
click at [905, 481] on button "Confirmar" at bounding box center [923, 477] width 76 height 23
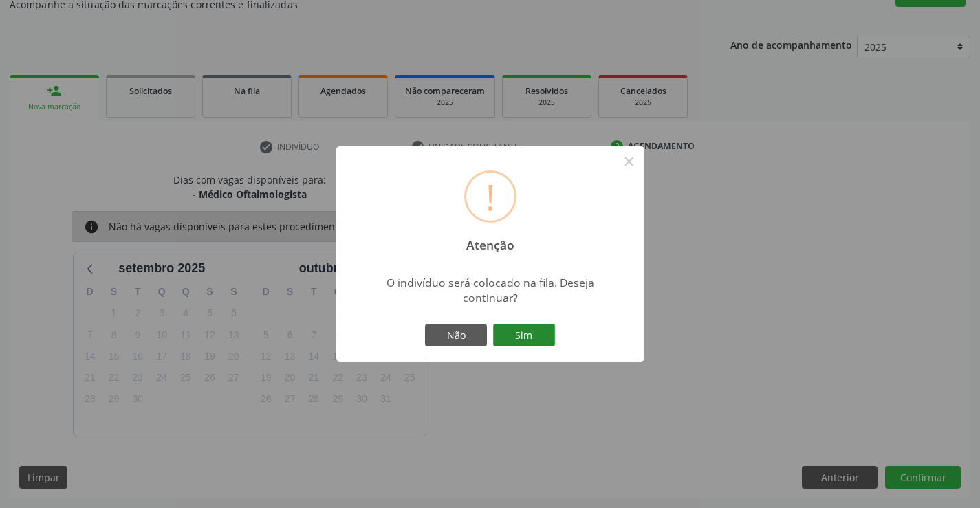
click at [526, 334] on button "Sim" at bounding box center [524, 335] width 62 height 23
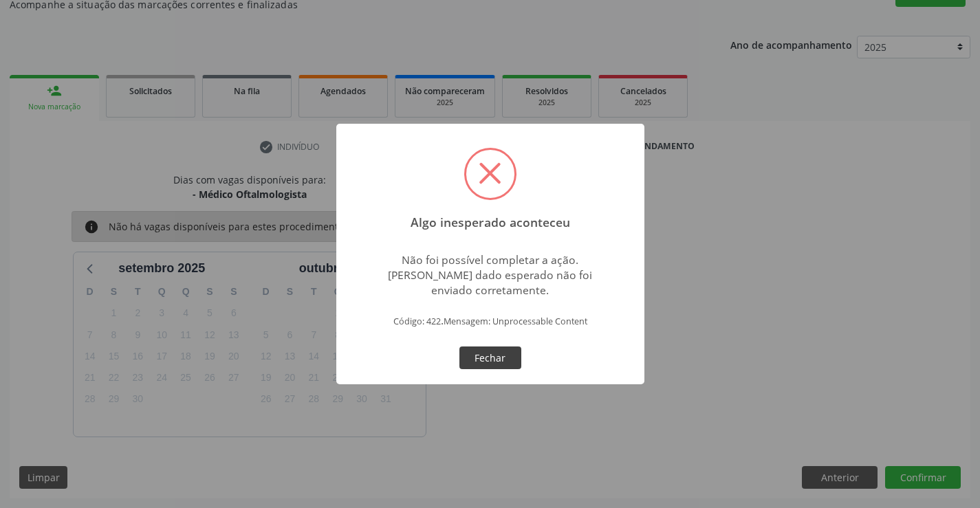
click at [494, 353] on button "Fechar" at bounding box center [490, 358] width 62 height 23
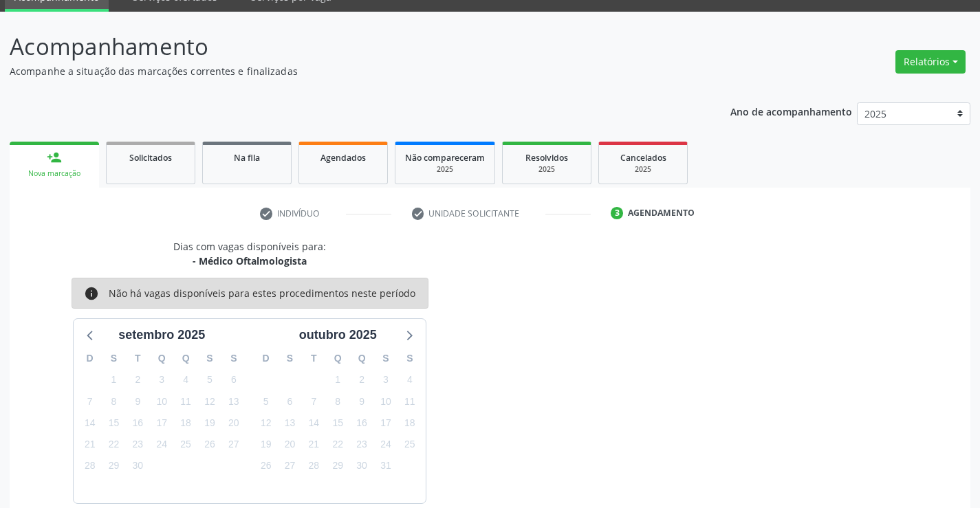
scroll to position [0, 0]
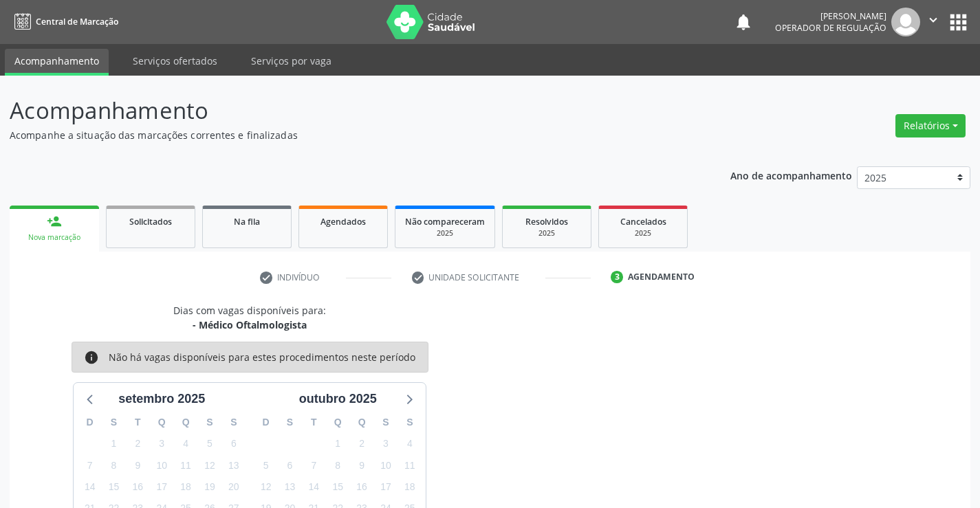
click at [934, 21] on icon "" at bounding box center [933, 19] width 15 height 15
click at [885, 79] on link "Sair" at bounding box center [898, 83] width 95 height 19
